Goal: Information Seeking & Learning: Find specific fact

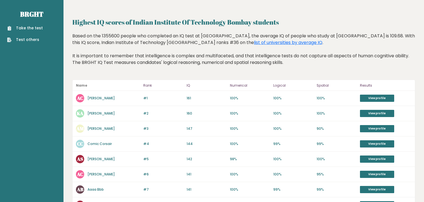
click at [124, 57] on div "Based on the 1355600 people who completed an IQ test at [GEOGRAPHIC_DATA], the …" at bounding box center [243, 53] width 343 height 41
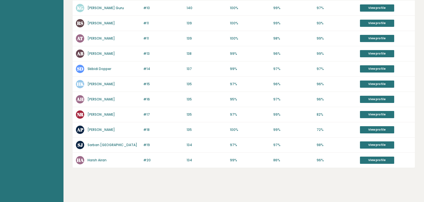
scroll to position [227, 0]
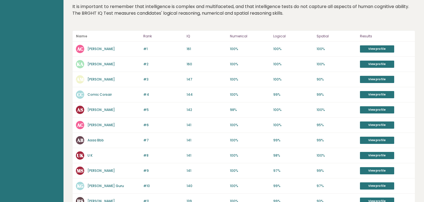
scroll to position [48, 0]
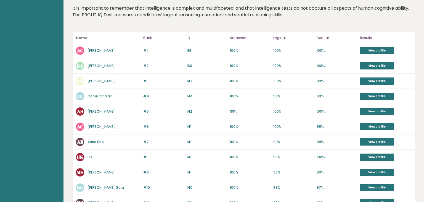
click at [104, 50] on link "[PERSON_NAME]" at bounding box center [101, 50] width 27 height 5
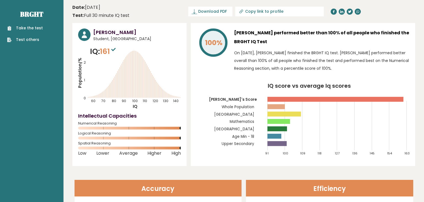
click at [258, 58] on p "On March 16, 2025, Aanik Chaudhary finished the BRGHT IQ test. Aanik performed …" at bounding box center [321, 60] width 175 height 23
click at [216, 72] on div "100%" at bounding box center [213, 51] width 33 height 46
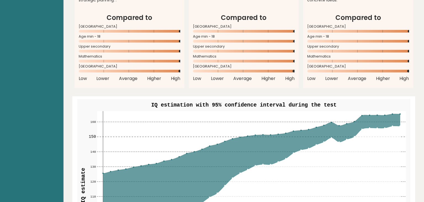
scroll to position [511, 0]
